Goal: Task Accomplishment & Management: Use online tool/utility

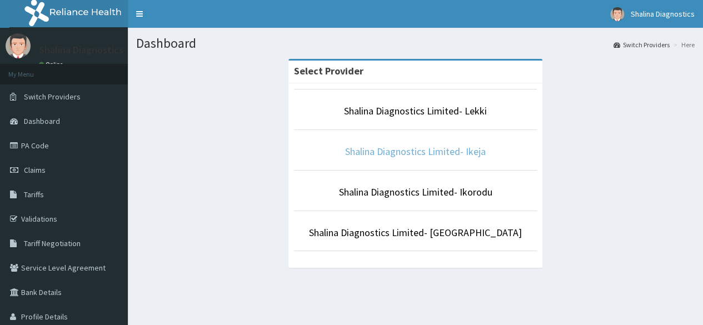
click at [462, 150] on link "Shalina Diagnostics Limited- Ikeja" at bounding box center [415, 151] width 141 height 13
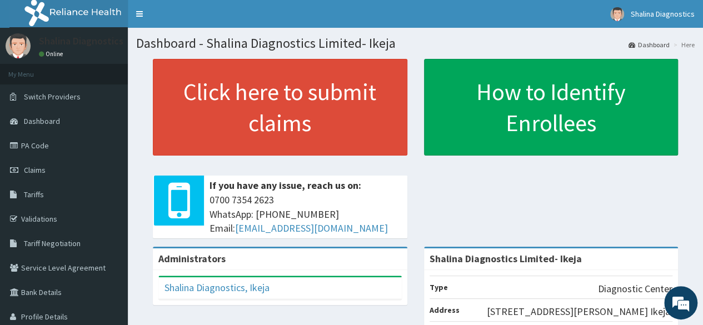
drag, startPoint x: 704, startPoint y: 225, endPoint x: 706, endPoint y: 111, distance: 114.6
click at [703, 111] on html "RelianceHMO Provider Portal | Dashboard R EL Toggle navigation Shalina Diagnost…" at bounding box center [351, 257] width 703 height 515
click at [43, 152] on link "PA Code" at bounding box center [64, 145] width 128 height 24
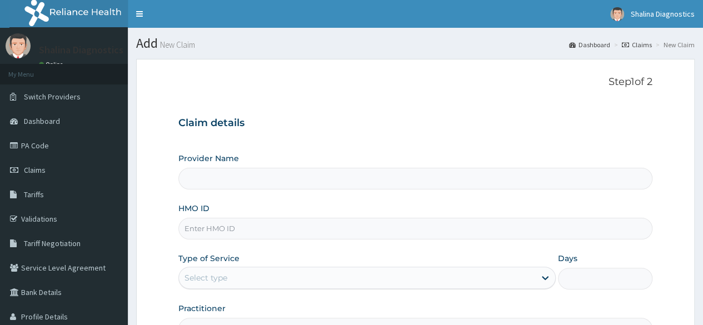
type input "Shalina Diagnostics Limited- Ikeja"
